Goal: Transaction & Acquisition: Purchase product/service

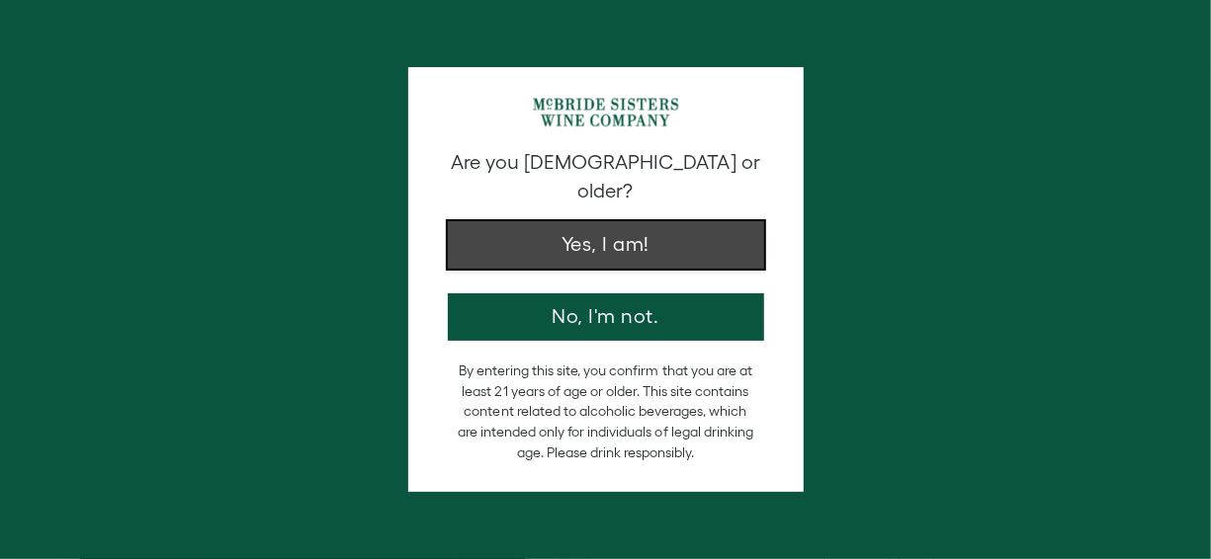
click at [582, 227] on button "Yes, I am!" at bounding box center [606, 244] width 316 height 47
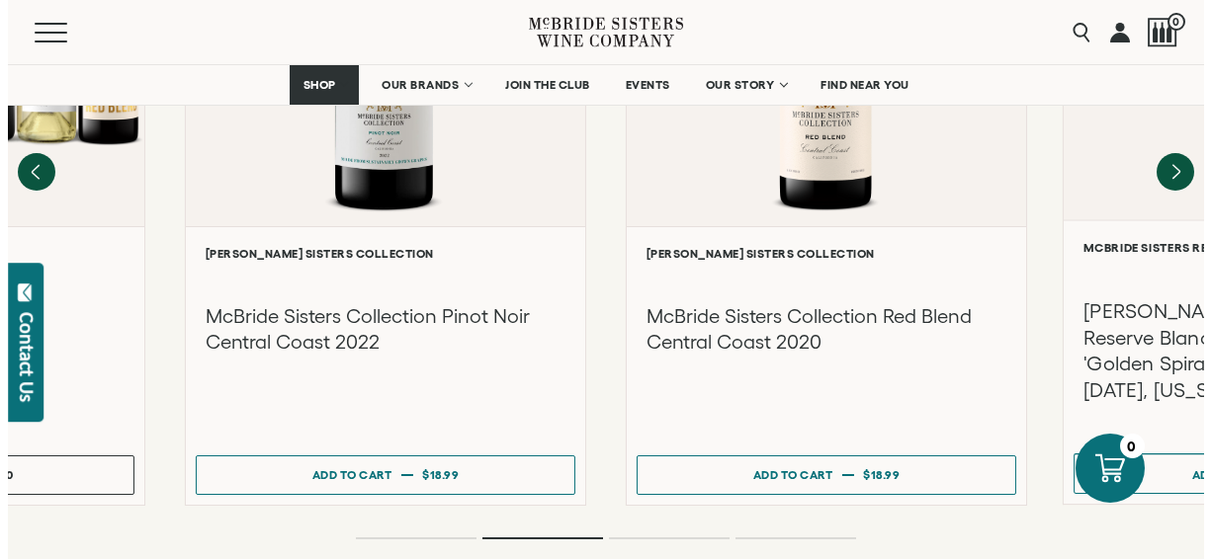
scroll to position [2116, 0]
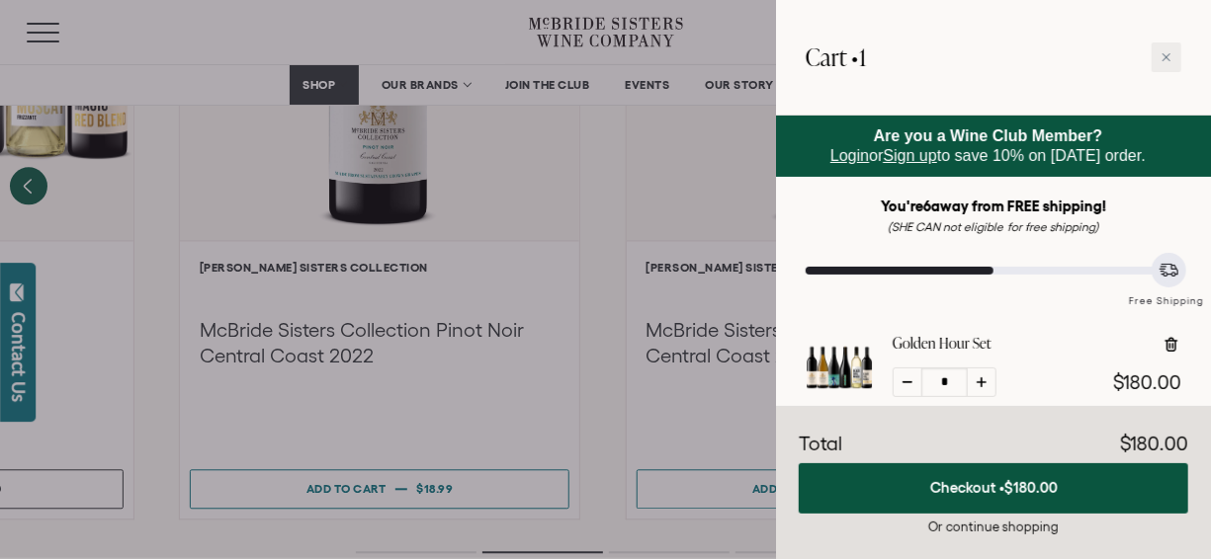
click at [667, 508] on div at bounding box center [605, 279] width 1211 height 559
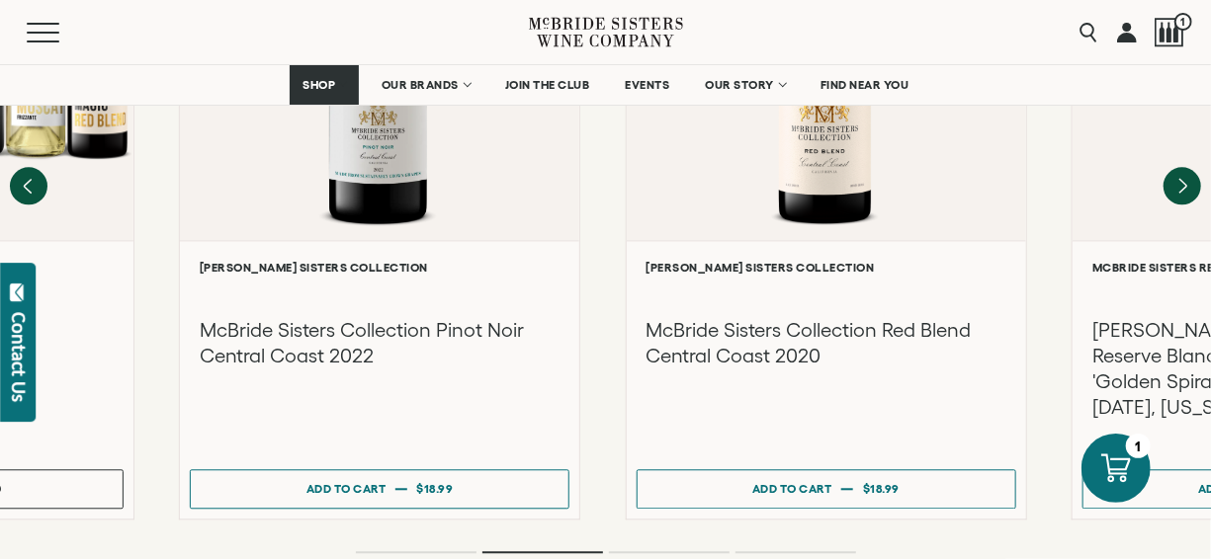
click at [1195, 531] on div "Recommendations More You Might Like Pink" at bounding box center [605, 93] width 1211 height 1123
click at [1196, 528] on div "Recommendations More You Might Like Pink" at bounding box center [605, 93] width 1211 height 1123
click at [321, 504] on div "Recommendations More You Might Like Pink" at bounding box center [605, 93] width 1211 height 1123
click at [1167, 39] on div at bounding box center [1169, 33] width 30 height 30
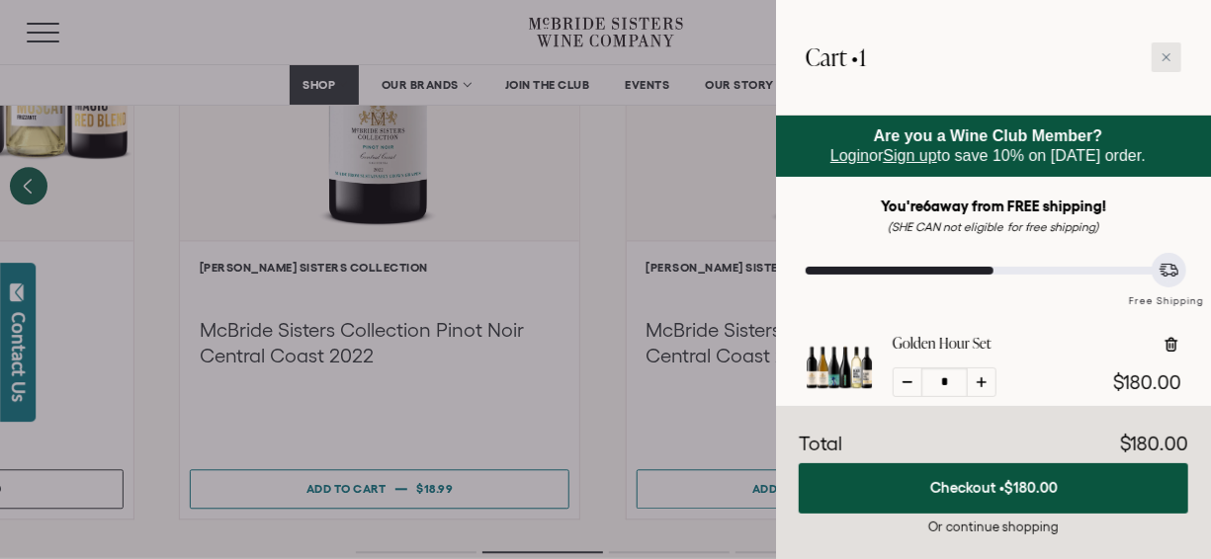
click at [1167, 57] on icon at bounding box center [1166, 57] width 8 height 8
